Goal: Information Seeking & Learning: Learn about a topic

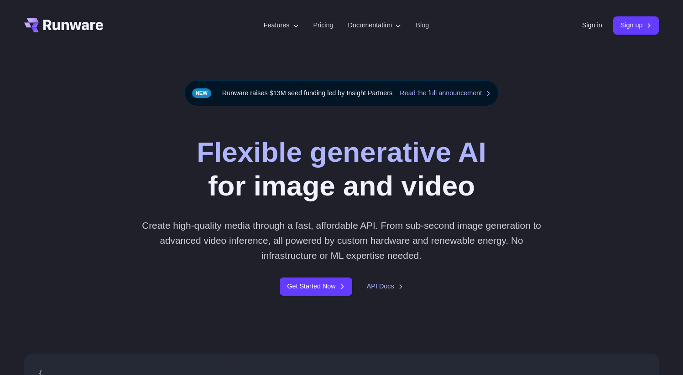
click at [588, 29] on link "Sign in" at bounding box center [592, 25] width 20 height 10
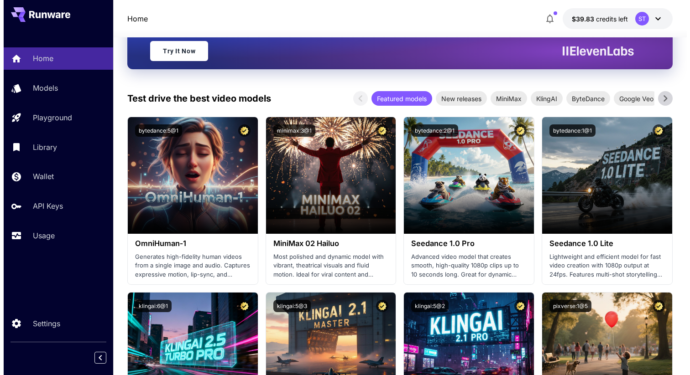
scroll to position [168, 0]
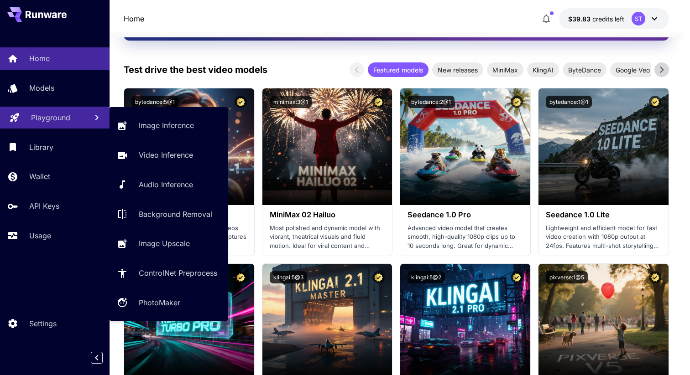
click at [53, 120] on p "Playground" at bounding box center [50, 117] width 39 height 11
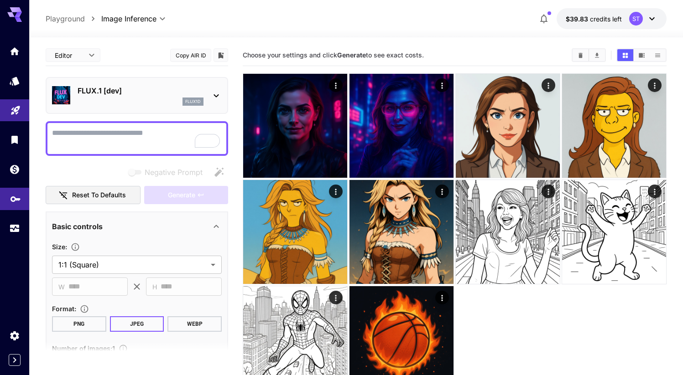
click at [11, 202] on icon "API Keys" at bounding box center [15, 196] width 11 height 11
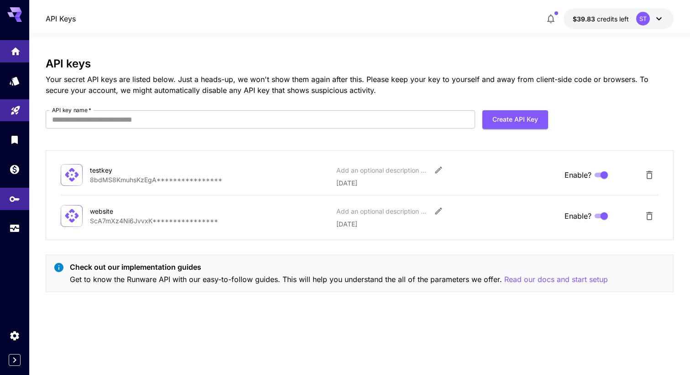
click at [1, 55] on link at bounding box center [14, 51] width 29 height 22
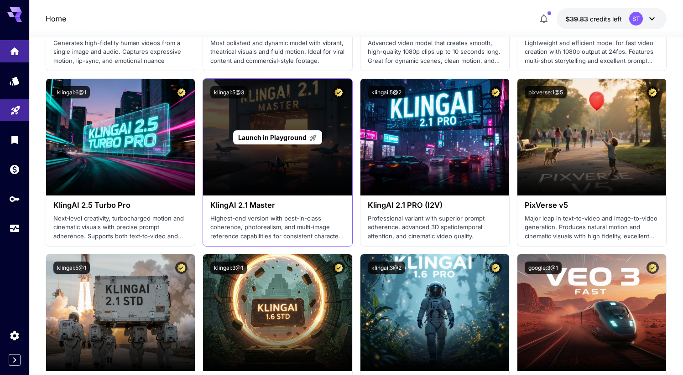
scroll to position [549, 0]
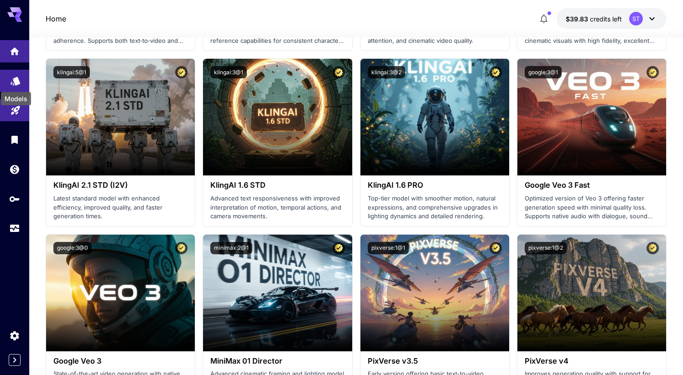
click at [13, 80] on icon "Models" at bounding box center [15, 78] width 10 height 9
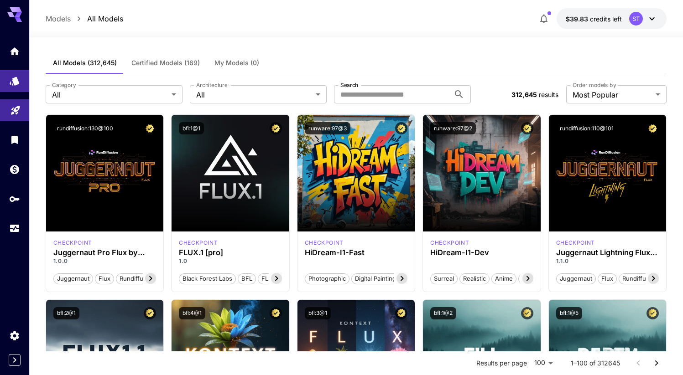
click at [22, 23] on div at bounding box center [14, 133] width 29 height 222
click at [16, 64] on div at bounding box center [14, 139] width 29 height 199
click at [18, 57] on link at bounding box center [14, 51] width 29 height 22
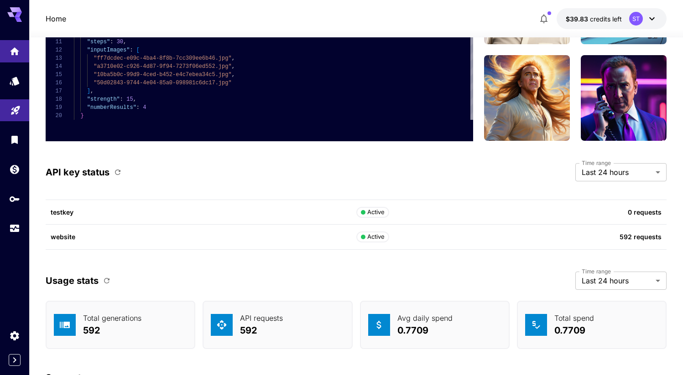
scroll to position [2802, 0]
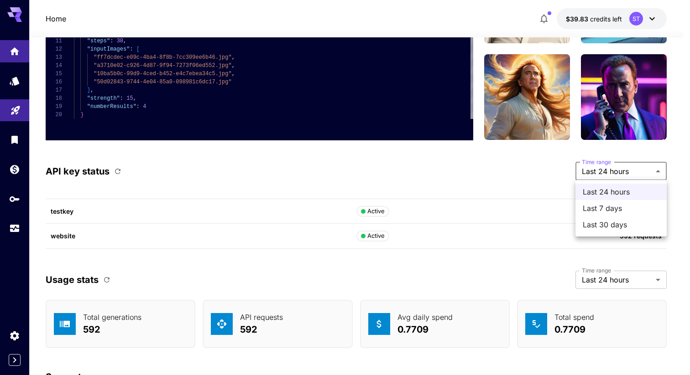
click at [622, 204] on span "Last 7 days" at bounding box center [620, 208] width 77 height 11
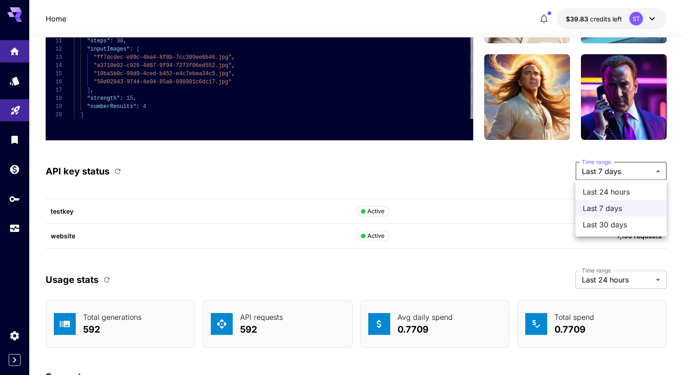
click at [607, 189] on span "Last 24 hours" at bounding box center [620, 192] width 77 height 11
type input "*******"
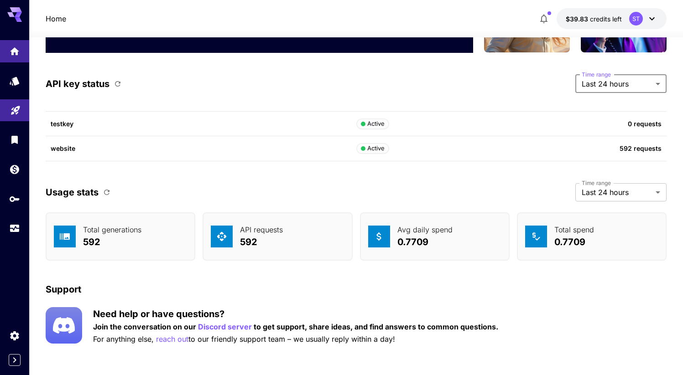
scroll to position [2894, 0]
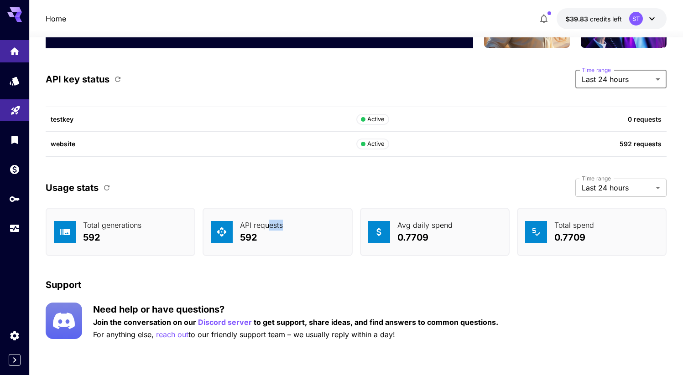
drag, startPoint x: 268, startPoint y: 225, endPoint x: 302, endPoint y: 225, distance: 34.2
click at [302, 225] on div "API requests 592" at bounding box center [277, 232] width 150 height 48
drag, startPoint x: 425, startPoint y: 224, endPoint x: 467, endPoint y: 228, distance: 41.2
click at [465, 228] on div "Avg daily spend 0.7709" at bounding box center [435, 232] width 150 height 48
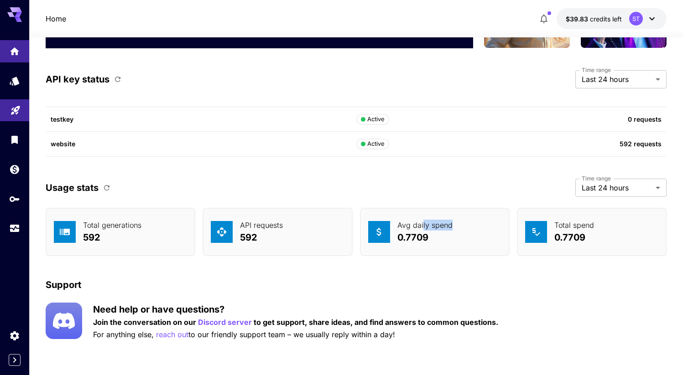
click at [467, 228] on div "Avg daily spend 0.7709" at bounding box center [435, 232] width 150 height 48
drag, startPoint x: 467, startPoint y: 228, endPoint x: 439, endPoint y: 223, distance: 27.8
click at [440, 223] on div "Avg daily spend 0.7709" at bounding box center [435, 232] width 150 height 48
click at [439, 223] on p "Avg daily spend" at bounding box center [424, 225] width 55 height 11
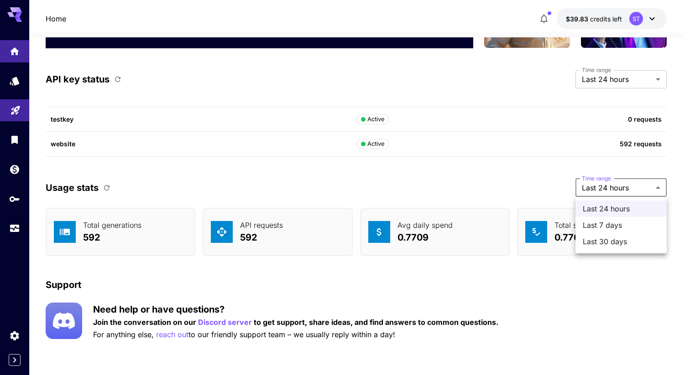
click at [602, 221] on span "Last 7 days" at bounding box center [620, 225] width 77 height 11
type input "******"
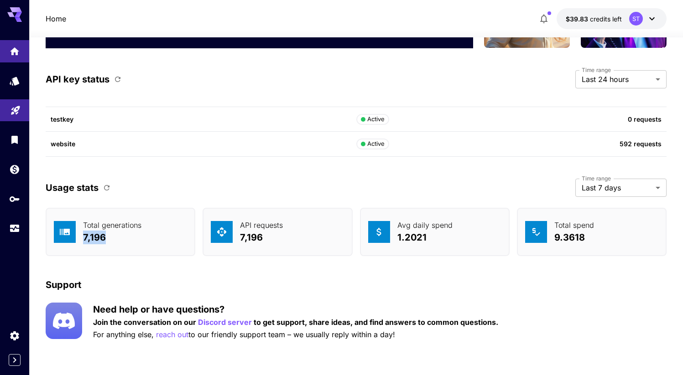
drag, startPoint x: 113, startPoint y: 238, endPoint x: 82, endPoint y: 237, distance: 30.6
click at [82, 237] on div "Total generations 7,196" at bounding box center [121, 232] width 150 height 48
copy p "7,196"
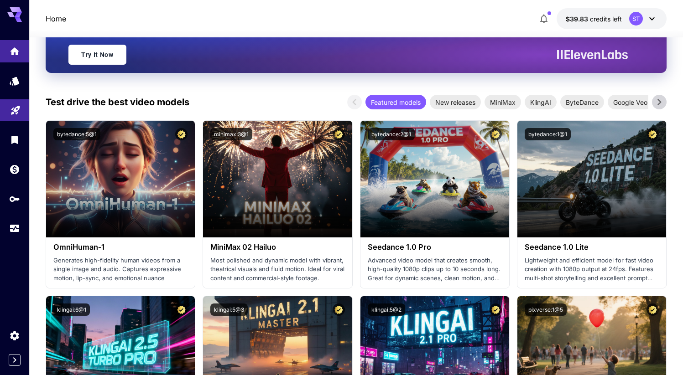
scroll to position [0, 0]
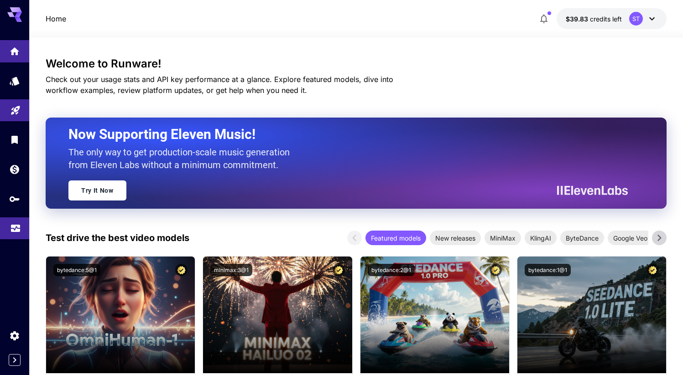
click at [16, 228] on icon "Usage" at bounding box center [15, 227] width 9 height 5
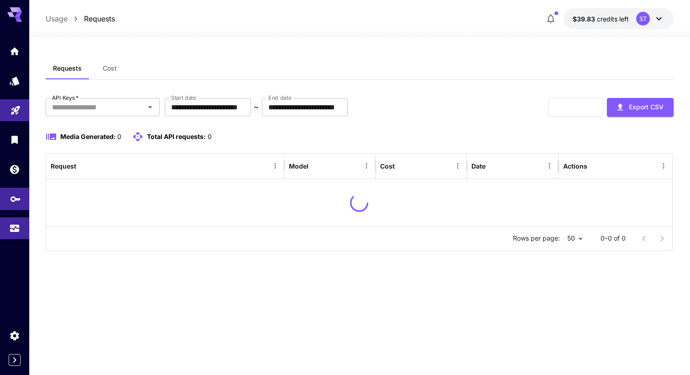
click at [17, 206] on link at bounding box center [14, 199] width 29 height 22
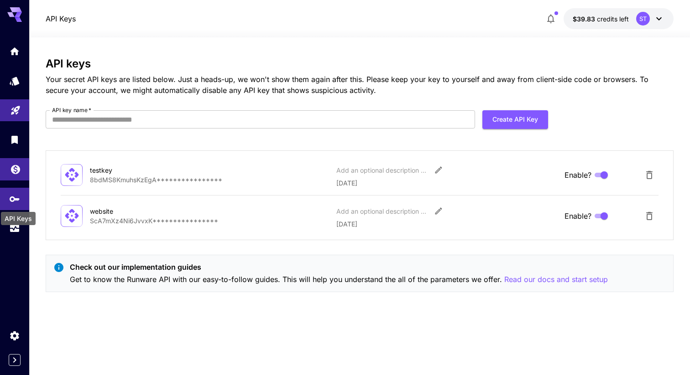
click at [17, 175] on link at bounding box center [14, 169] width 29 height 22
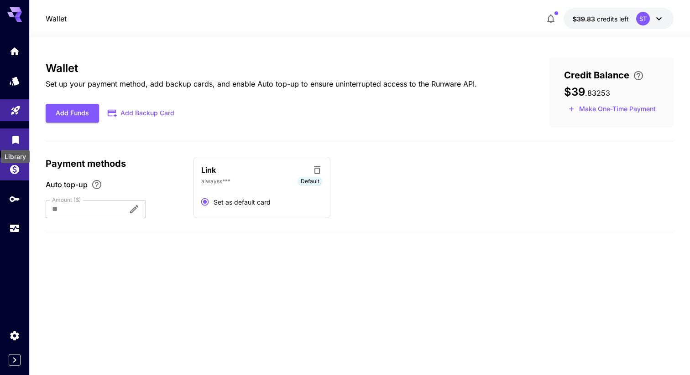
click at [14, 135] on icon "Library" at bounding box center [15, 137] width 6 height 8
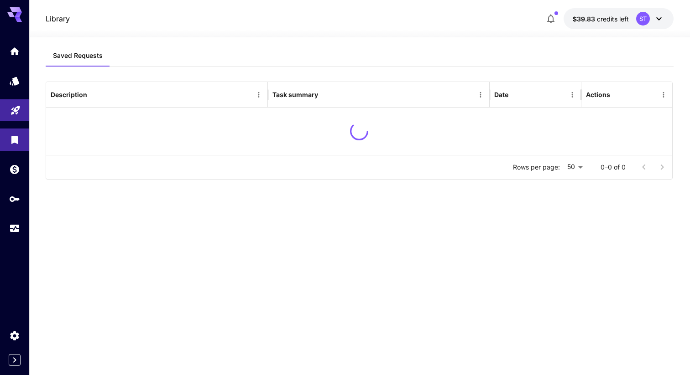
click at [15, 99] on div at bounding box center [14, 139] width 29 height 199
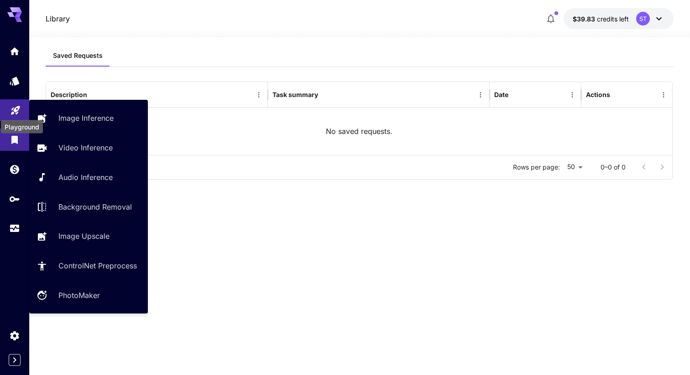
click at [16, 109] on icon "Playground" at bounding box center [15, 108] width 9 height 9
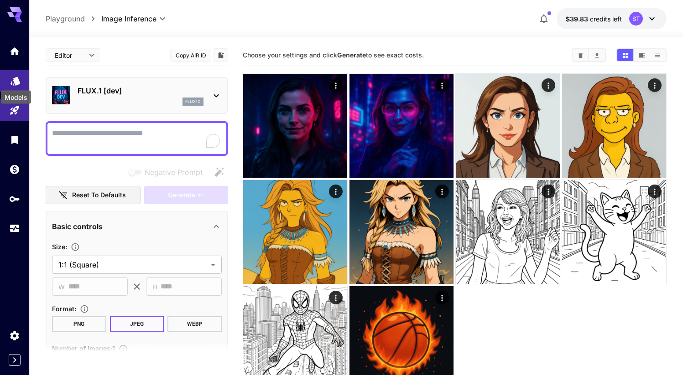
click at [16, 79] on icon "Models" at bounding box center [15, 78] width 10 height 9
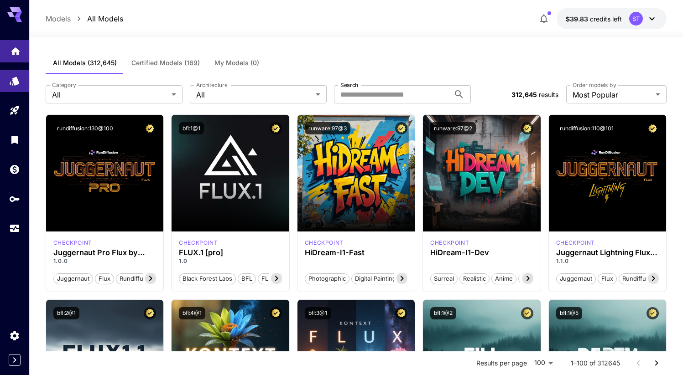
click at [23, 57] on link at bounding box center [14, 51] width 29 height 22
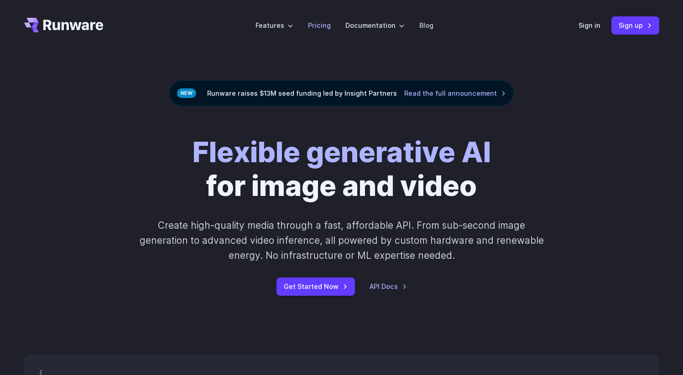
click at [328, 27] on link "Pricing" at bounding box center [319, 25] width 23 height 10
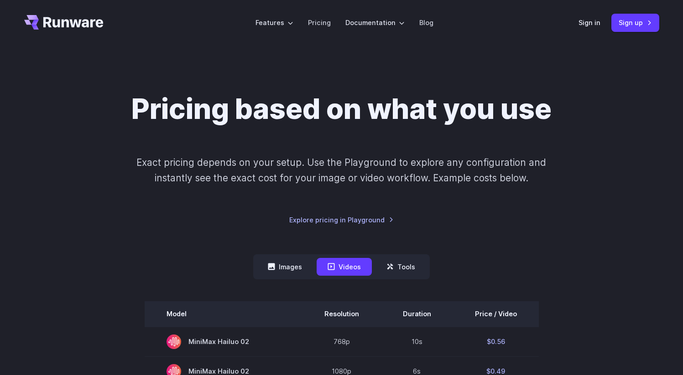
scroll to position [118, 0]
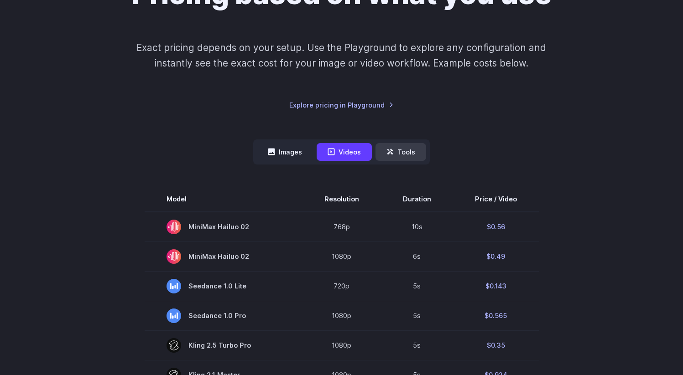
click at [390, 161] on button "Tools" at bounding box center [400, 152] width 51 height 18
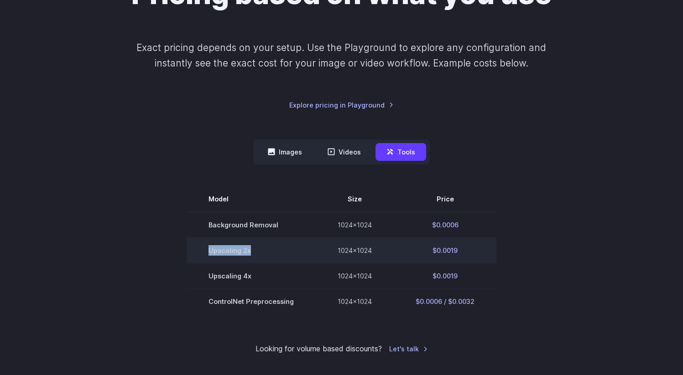
drag, startPoint x: 263, startPoint y: 251, endPoint x: 195, endPoint y: 252, distance: 68.0
click at [195, 252] on td "Upscaling 2x" at bounding box center [251, 251] width 129 height 26
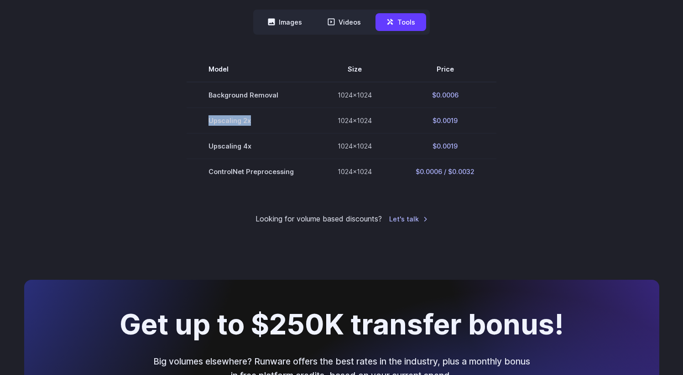
scroll to position [0, 0]
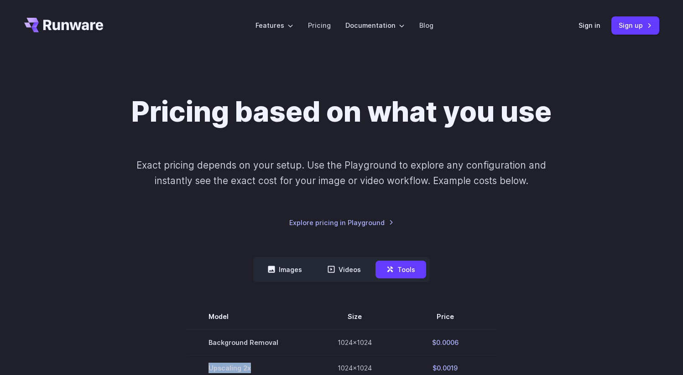
copy td "Upscaling 2x"
click at [333, 26] on li "Pricing" at bounding box center [319, 25] width 37 height 25
click at [311, 26] on link "Pricing" at bounding box center [319, 25] width 23 height 10
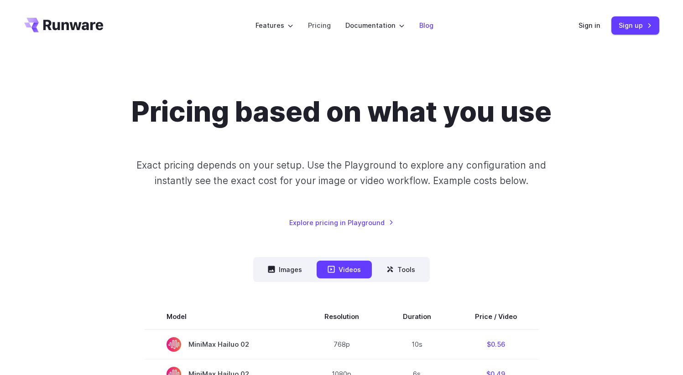
click at [417, 23] on li "Blog" at bounding box center [426, 25] width 29 height 25
click at [420, 24] on link "Blog" at bounding box center [426, 25] width 14 height 10
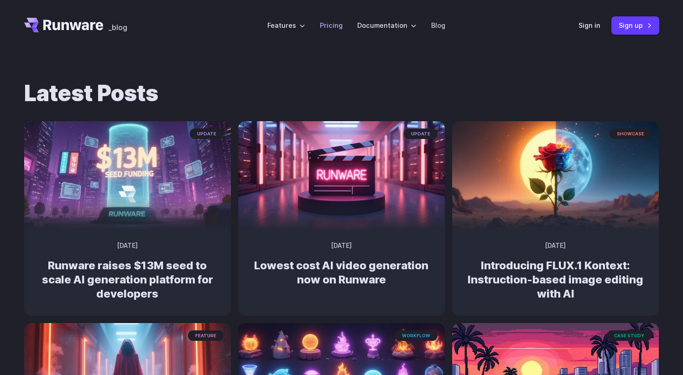
click at [338, 23] on link "Pricing" at bounding box center [331, 25] width 23 height 10
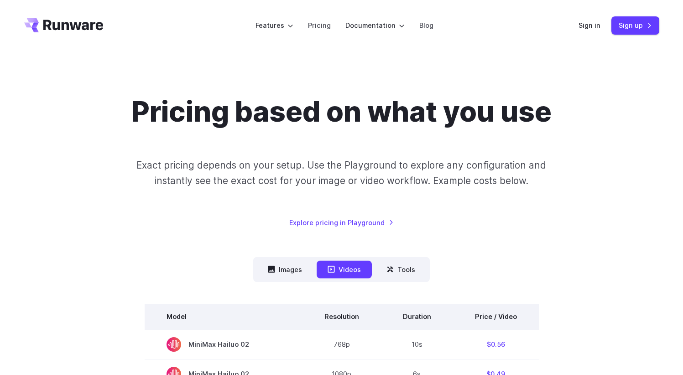
scroll to position [158, 0]
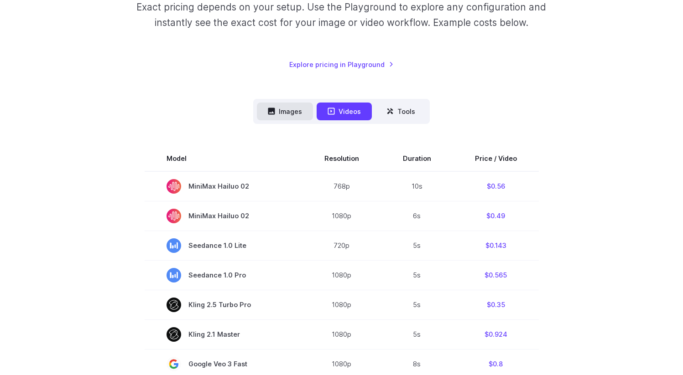
click at [285, 119] on button "Images" at bounding box center [285, 112] width 56 height 18
